Goal: Task Accomplishment & Management: Complete application form

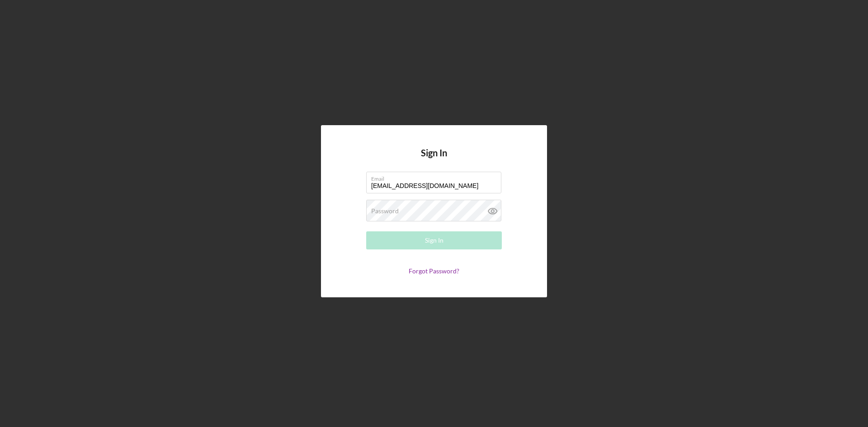
type input "[EMAIL_ADDRESS][DOMAIN_NAME]"
click at [366, 231] on button "Sign In" at bounding box center [434, 240] width 136 height 18
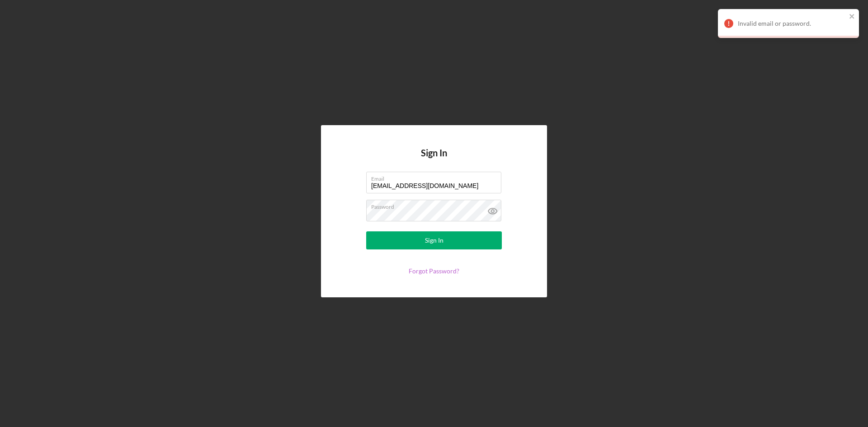
click at [426, 274] on link "Forgot Password?" at bounding box center [434, 271] width 51 height 8
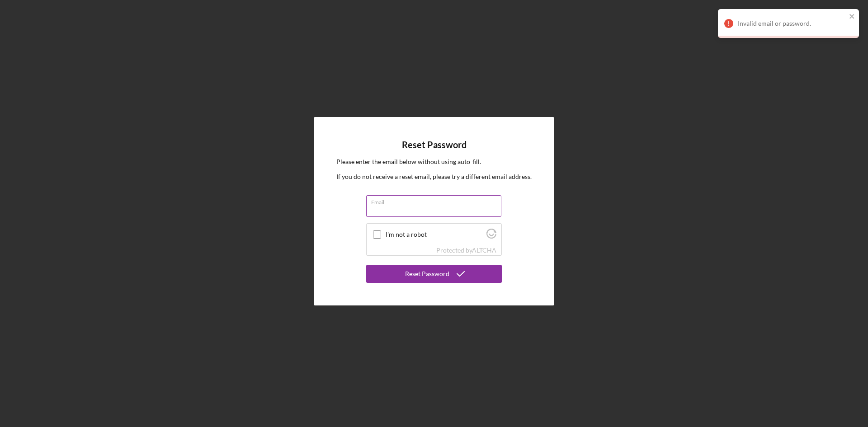
click at [396, 200] on div "Email" at bounding box center [434, 206] width 136 height 23
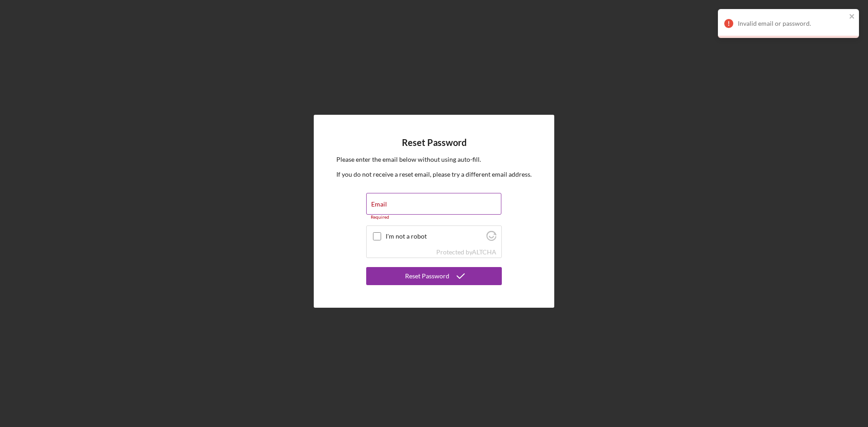
click at [395, 200] on div "Email Required" at bounding box center [434, 206] width 136 height 27
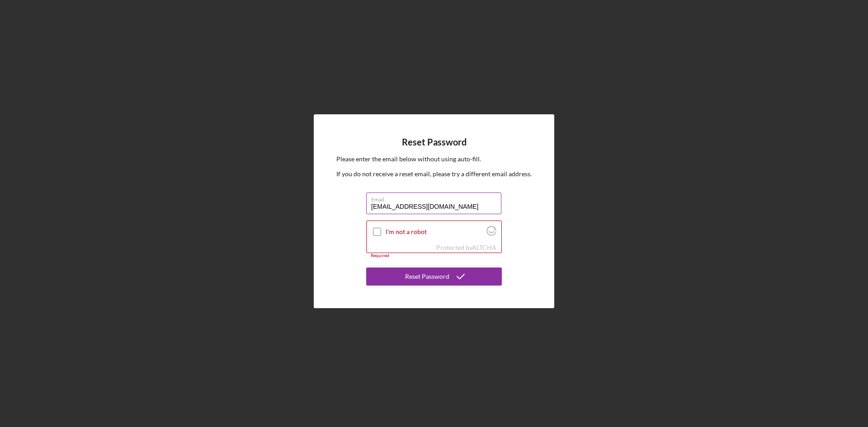
type input "[EMAIL_ADDRESS][DOMAIN_NAME]"
click at [366, 268] on button "Reset Password" at bounding box center [434, 277] width 136 height 18
click at [372, 231] on div at bounding box center [377, 231] width 11 height 11
click at [374, 235] on input "I'm not a robot" at bounding box center [377, 232] width 8 height 8
checkbox input "true"
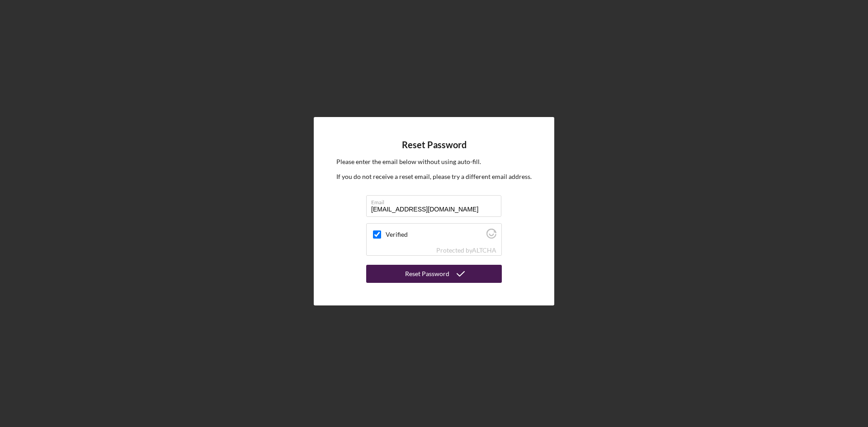
click at [420, 273] on div "Reset Password" at bounding box center [427, 274] width 44 height 18
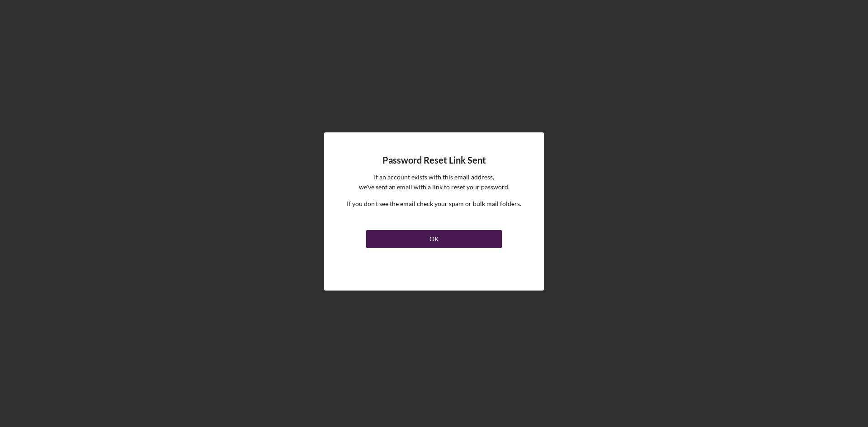
click at [435, 238] on div "OK" at bounding box center [433, 239] width 9 height 18
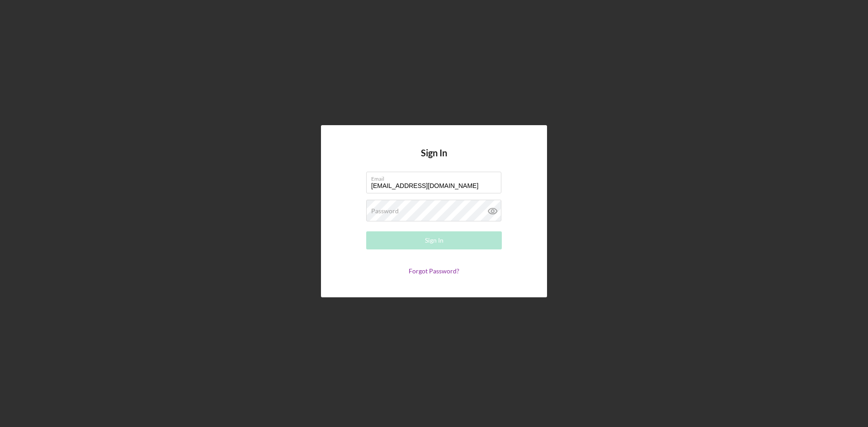
type input "[EMAIL_ADDRESS][DOMAIN_NAME]"
click at [366, 231] on button "Sign In" at bounding box center [434, 240] width 136 height 18
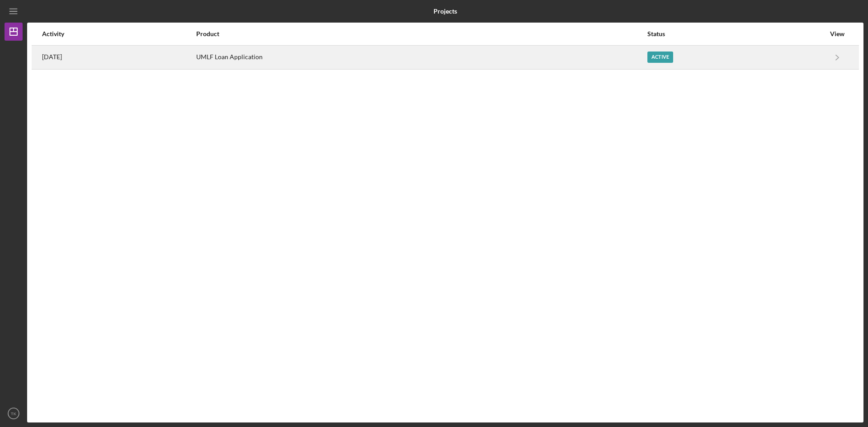
click at [336, 53] on div "UMLF Loan Application" at bounding box center [421, 57] width 450 height 23
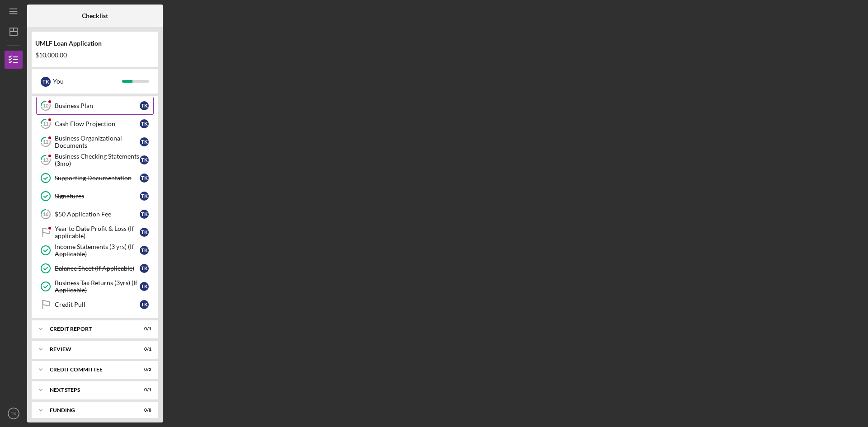
scroll to position [187, 0]
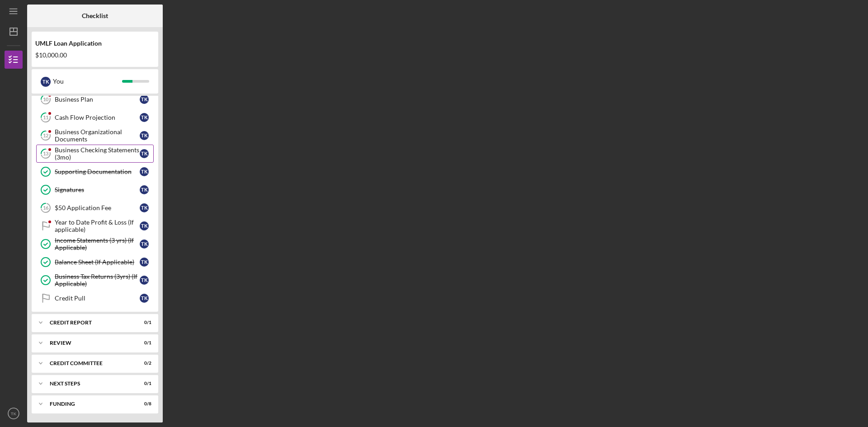
click at [97, 152] on div "Business Checking Statements (3mo)" at bounding box center [97, 153] width 85 height 14
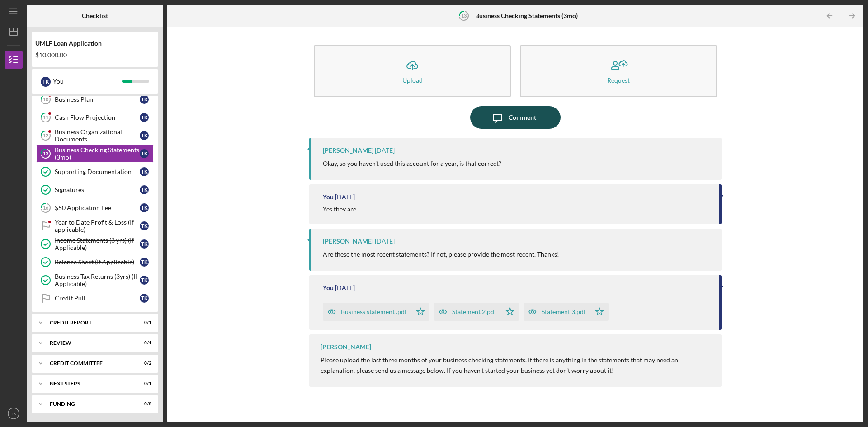
click at [520, 112] on div "Comment" at bounding box center [523, 117] width 28 height 23
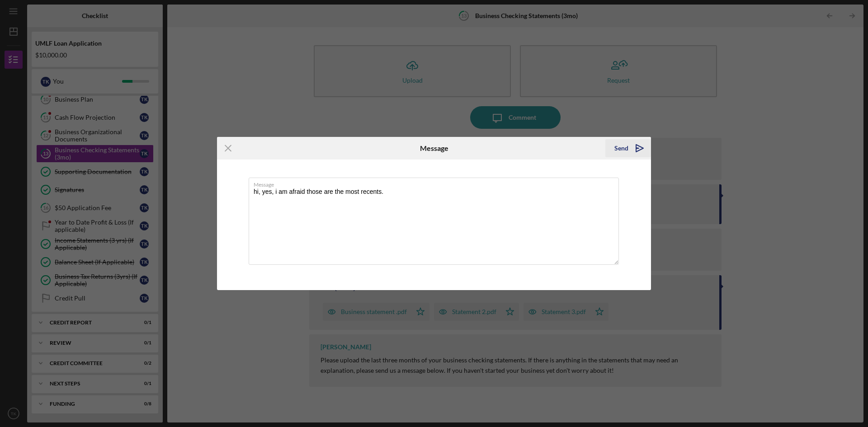
type textarea "hi, yes, i am afraid those are the most recents."
click at [638, 152] on icon "Icon/icon-invite-send" at bounding box center [639, 148] width 23 height 23
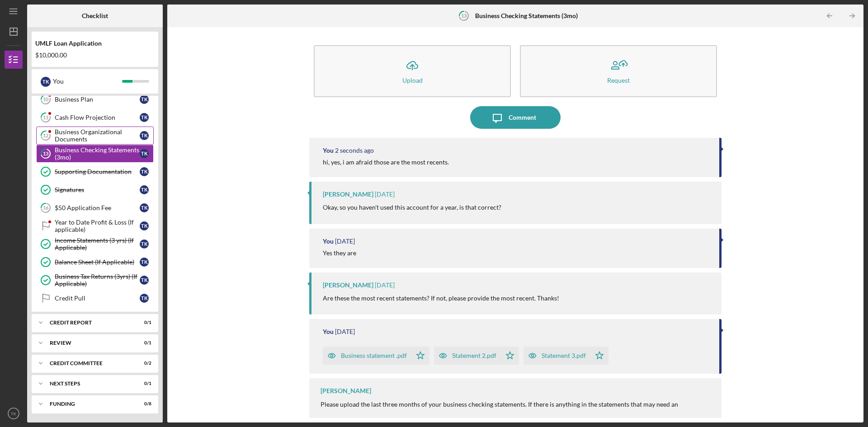
click at [74, 134] on div "Business Organizational Documents" at bounding box center [97, 135] width 85 height 14
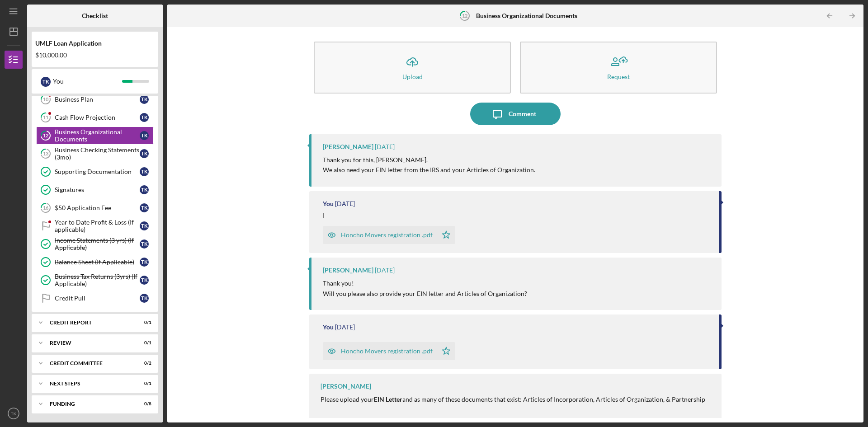
scroll to position [5, 0]
